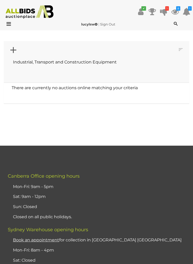
click at [35, 14] on img at bounding box center [29, 12] width 53 height 14
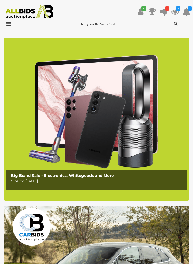
scroll to position [9, 0]
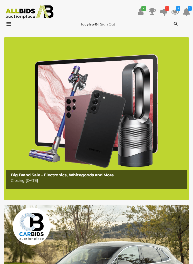
click at [154, 184] on div "Big Brand Sale - Electronics, Whitegoods and More Closing Monday 11th August" at bounding box center [97, 178] width 179 height 17
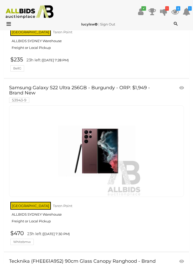
scroll to position [2733, 0]
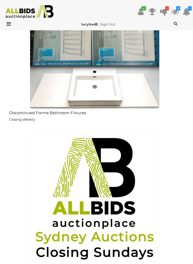
scroll to position [1275, 0]
click at [115, 97] on img at bounding box center [95, 44] width 130 height 130
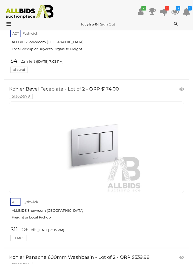
scroll to position [998, 0]
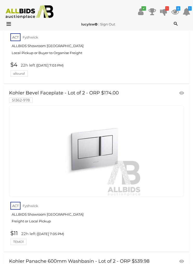
click at [180, 90] on icon at bounding box center [182, 92] width 5 height 5
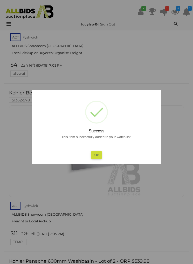
click at [170, 150] on div at bounding box center [96, 132] width 193 height 264
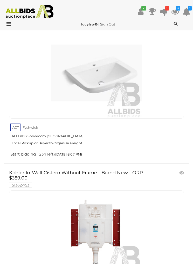
scroll to position [3391, 0]
click at [178, 169] on link at bounding box center [182, 173] width 9 height 8
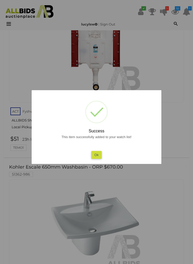
scroll to position [3578, 0]
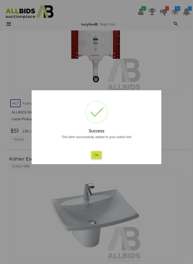
click at [102, 158] on button "Ok" at bounding box center [96, 155] width 11 height 8
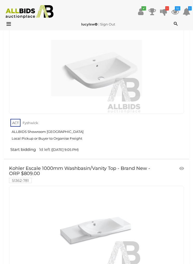
scroll to position [5237, 0]
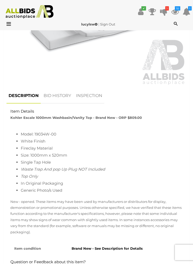
scroll to position [262, 0]
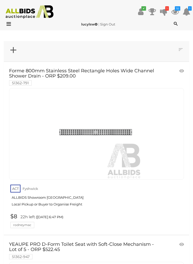
click at [22, 12] on img at bounding box center [29, 12] width 53 height 14
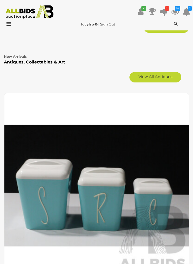
scroll to position [3754, 0]
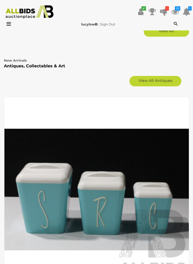
click at [157, 76] on link "View All Antiques" at bounding box center [156, 81] width 52 height 10
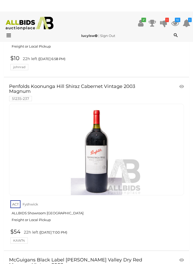
scroll to position [2668, 0]
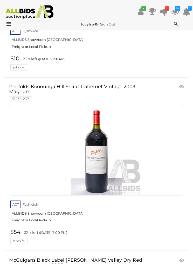
click at [182, 84] on icon at bounding box center [182, 86] width 5 height 5
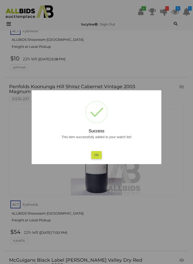
click at [101, 158] on button "Ok" at bounding box center [96, 155] width 11 height 8
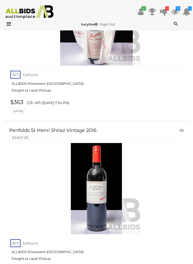
scroll to position [4826, 0]
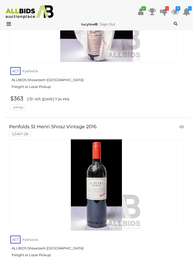
click at [182, 124] on icon at bounding box center [182, 126] width 5 height 5
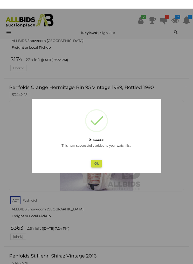
scroll to position [4689, 0]
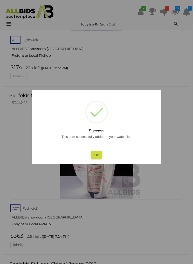
click at [168, 62] on div at bounding box center [96, 132] width 193 height 264
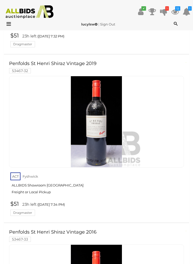
scroll to position [5519, 0]
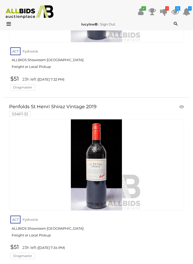
click at [181, 104] on icon at bounding box center [182, 106] width 5 height 5
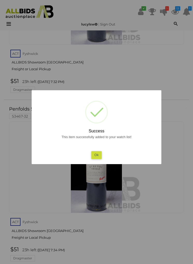
scroll to position [5517, 0]
click at [162, 167] on div at bounding box center [96, 132] width 193 height 264
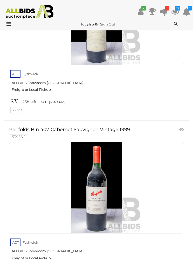
scroll to position [6170, 0]
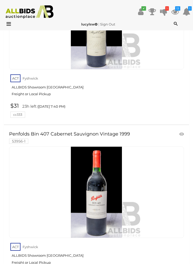
click at [182, 131] on icon at bounding box center [182, 133] width 5 height 5
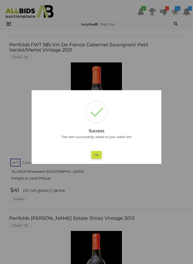
scroll to position [5917, 0]
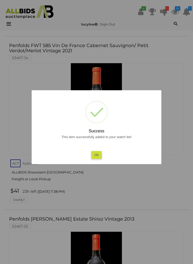
click at [97, 151] on button "Ok" at bounding box center [96, 155] width 11 height 8
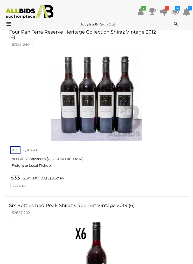
scroll to position [7807, 0]
click at [32, 11] on img at bounding box center [29, 12] width 53 height 14
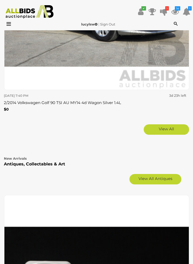
scroll to position [3656, 0]
click at [154, 174] on link "View All Antiques" at bounding box center [156, 179] width 52 height 10
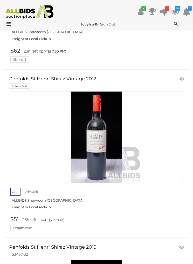
scroll to position [5354, 0]
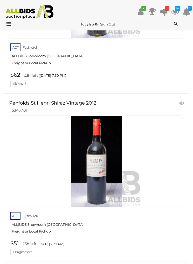
click at [15, 16] on img at bounding box center [29, 12] width 53 height 14
